Goal: Find specific page/section: Find specific page/section

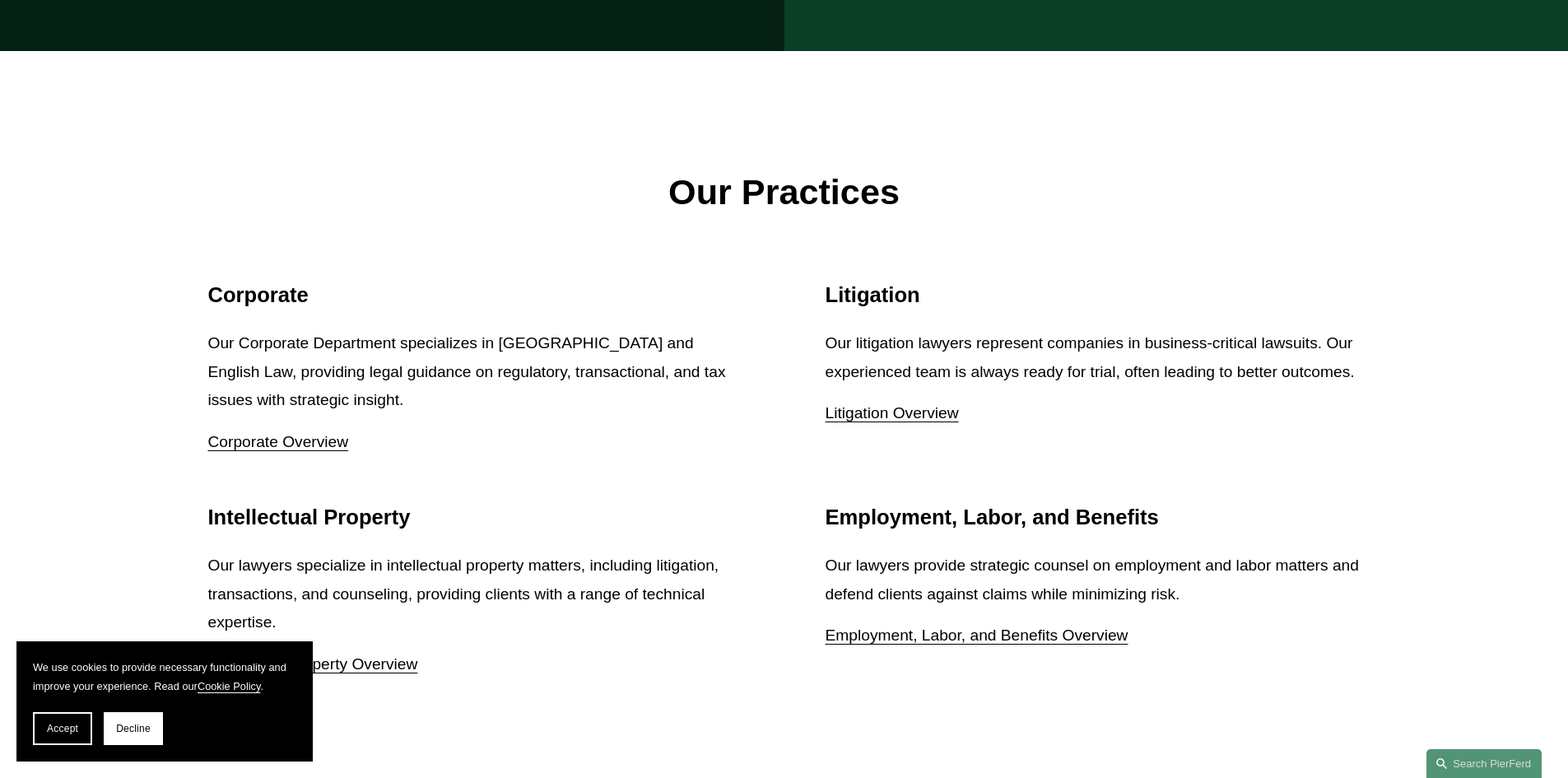
scroll to position [2718, 0]
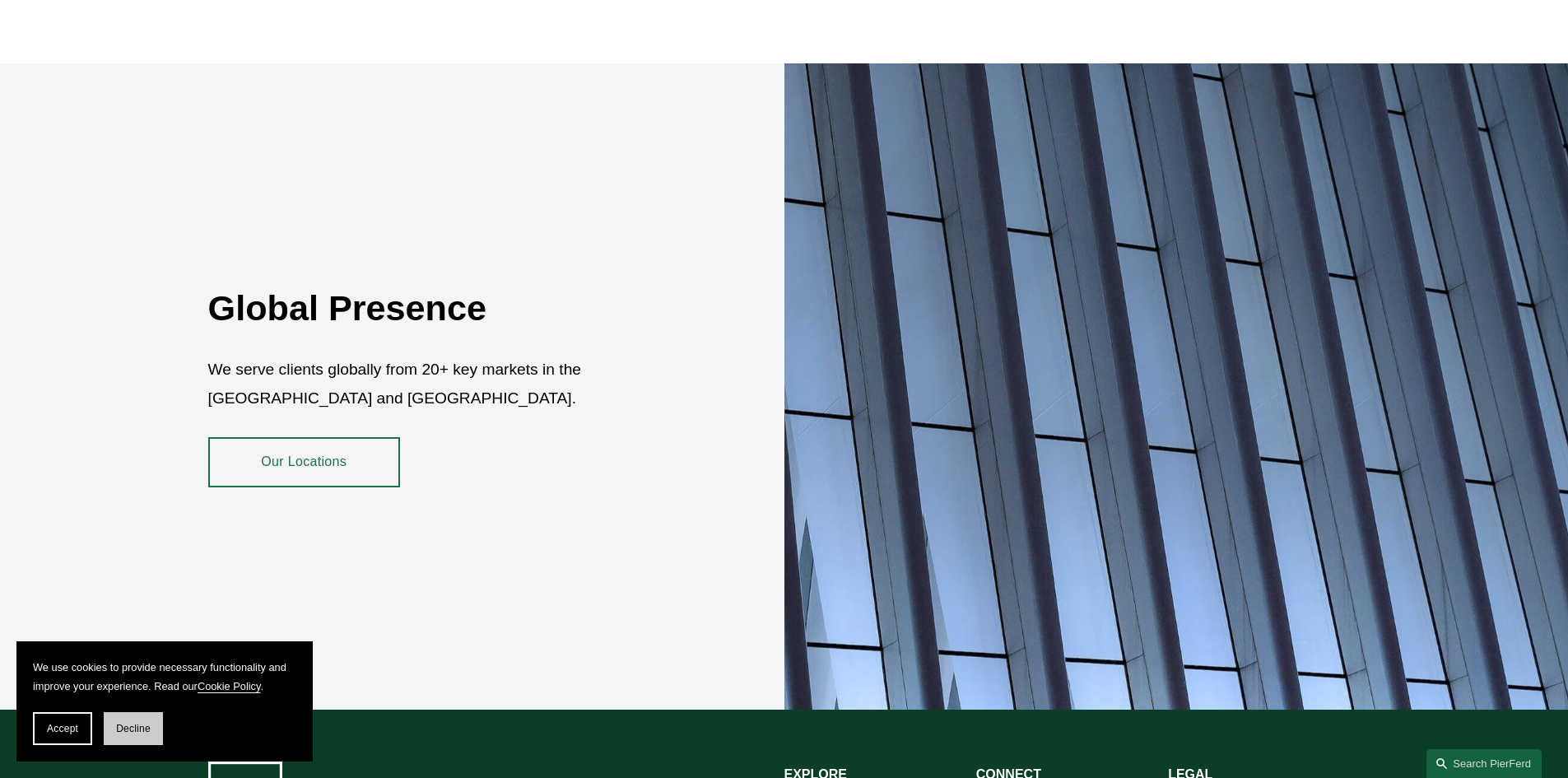
click at [135, 729] on span "Decline" at bounding box center [133, 729] width 35 height 11
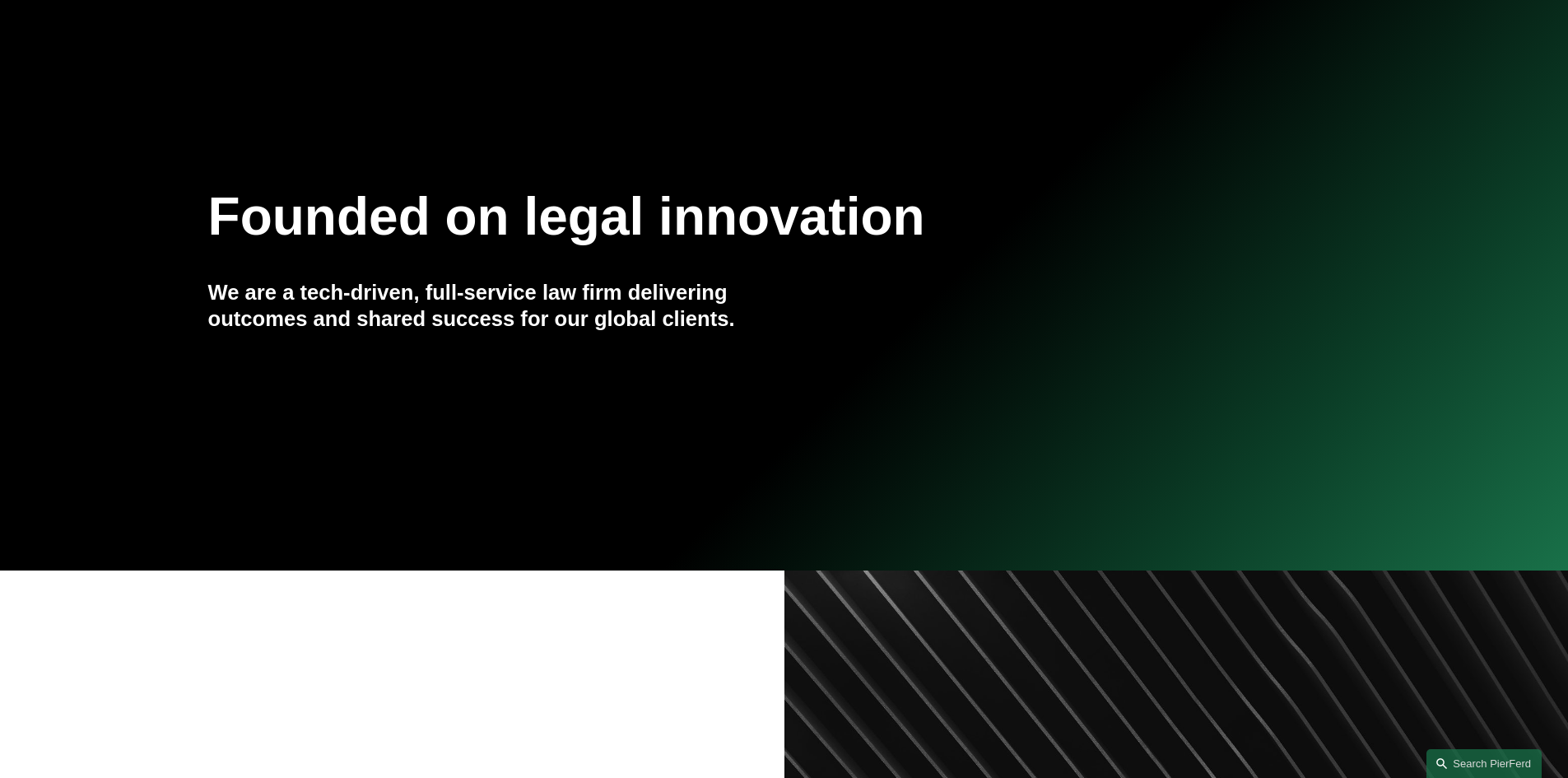
scroll to position [0, 0]
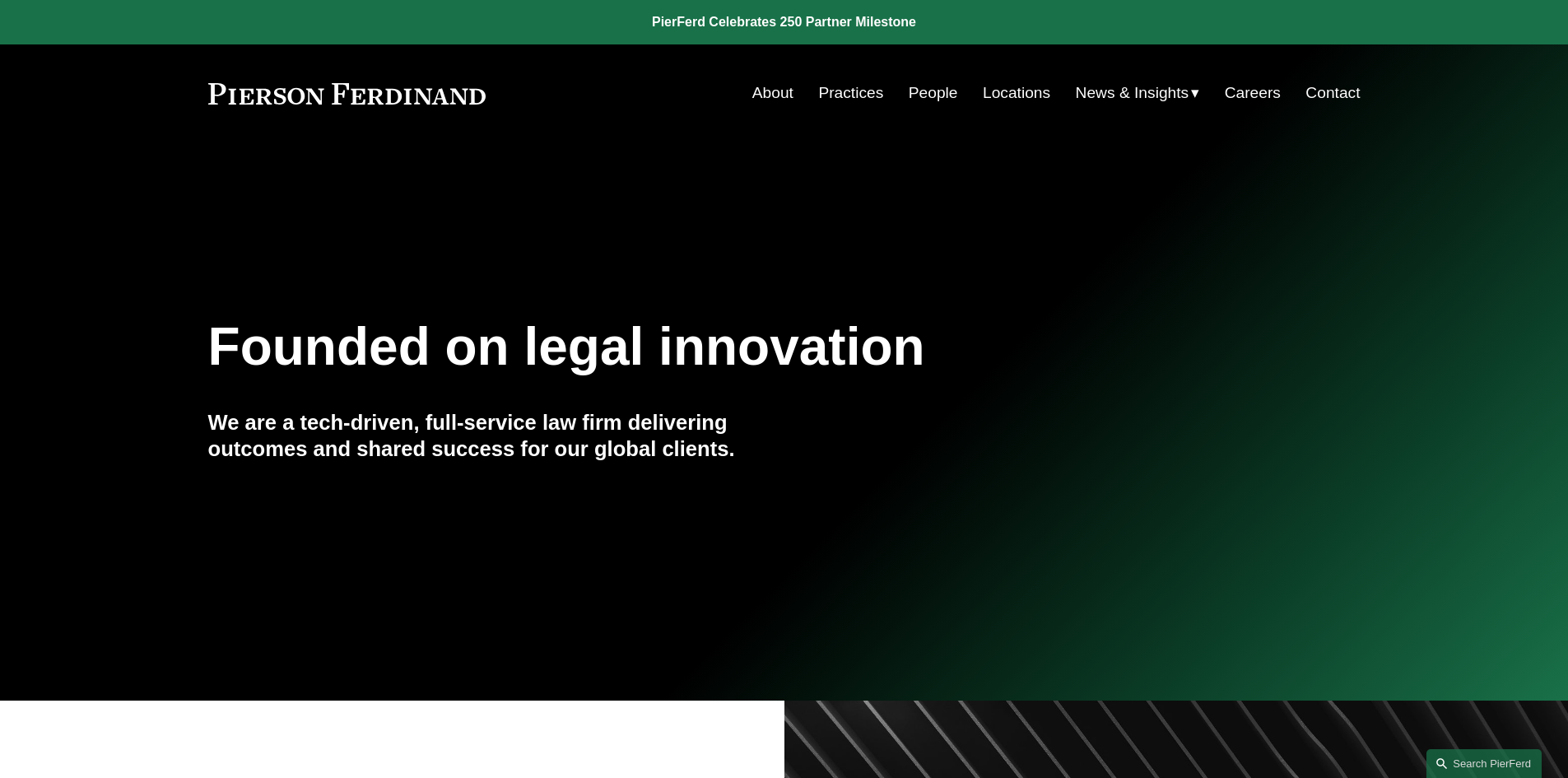
click at [920, 93] on link "People" at bounding box center [933, 93] width 49 height 31
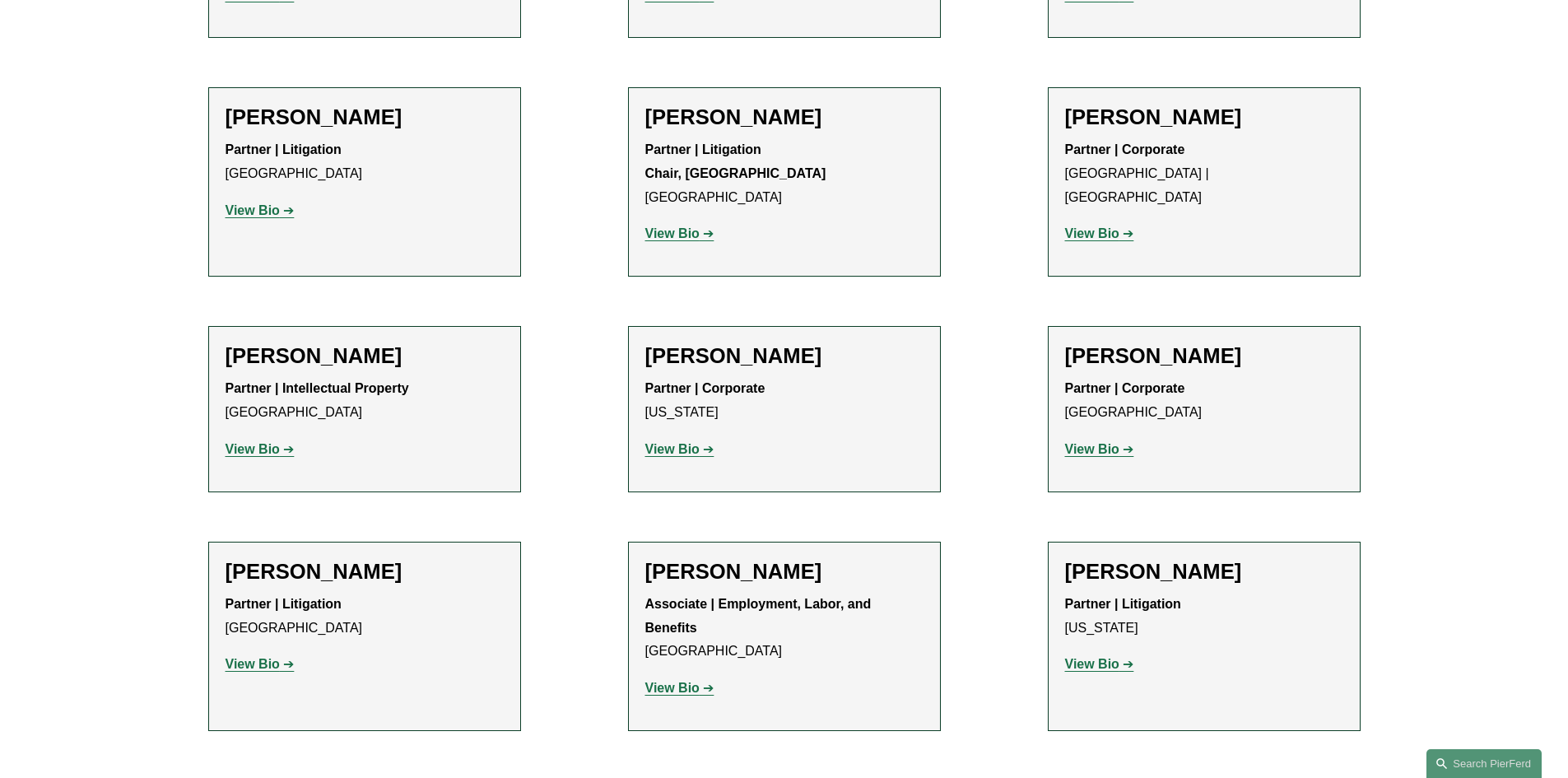
scroll to position [17214, 0]
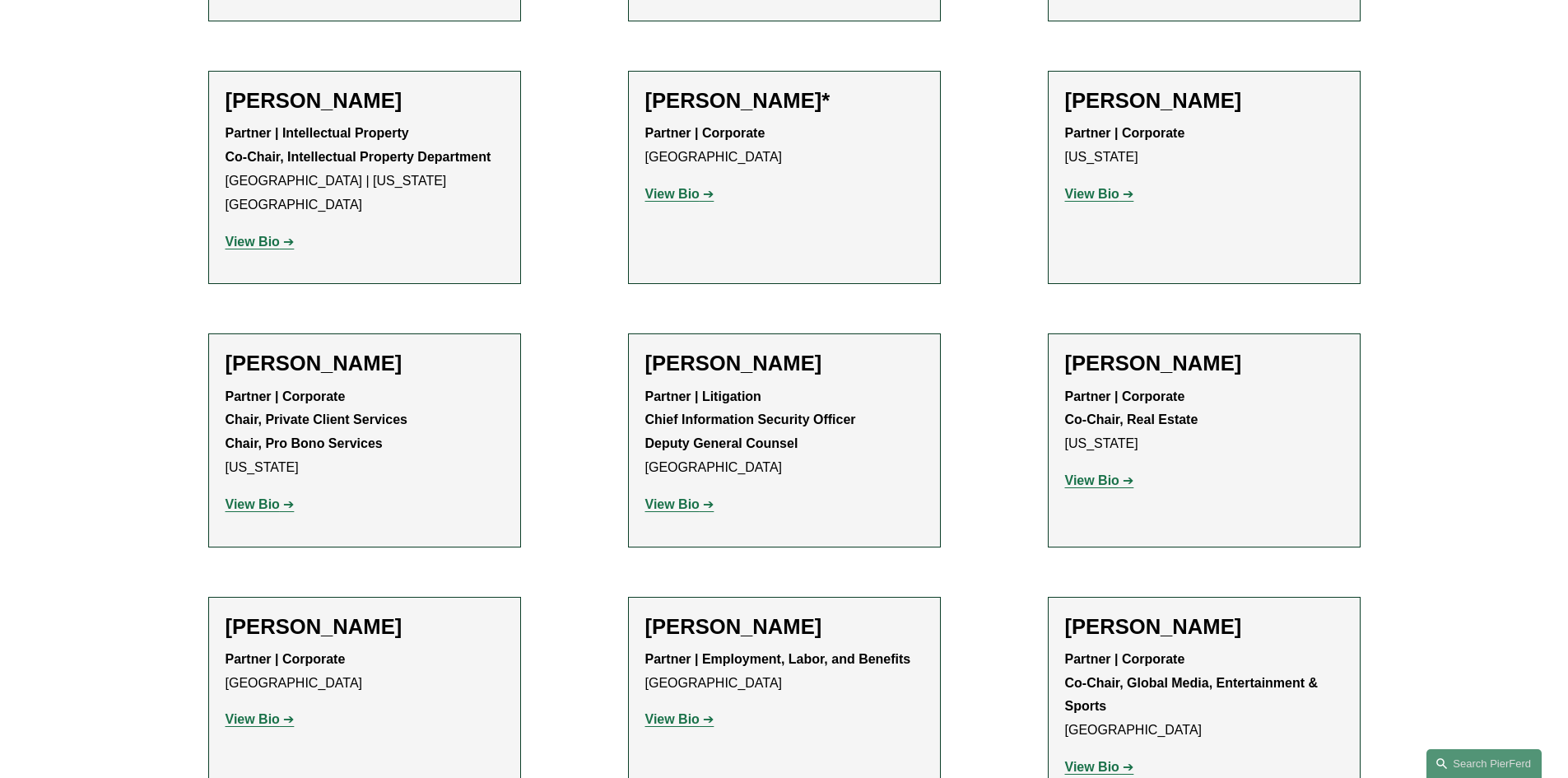
scroll to position [18778, 0]
